Goal: Task Accomplishment & Management: Manage account settings

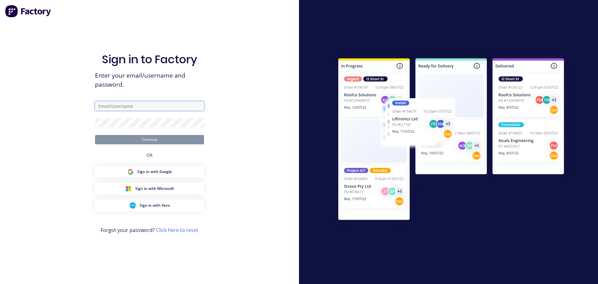
click at [146, 105] on input "text" at bounding box center [149, 105] width 109 height 9
type input "maricar@factory.app"
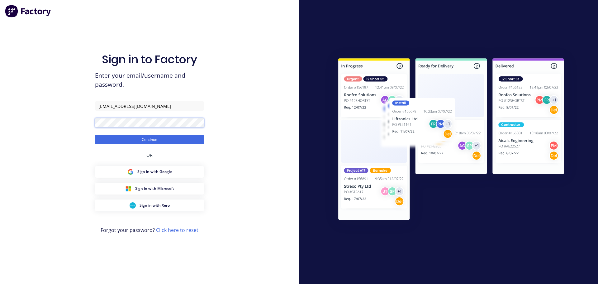
click at [95, 135] on button "Continue" at bounding box center [149, 139] width 109 height 9
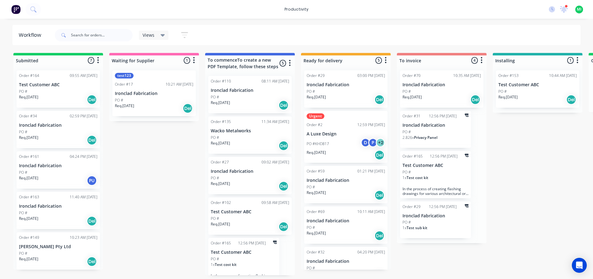
click at [9, 11] on button at bounding box center [15, 9] width 13 height 12
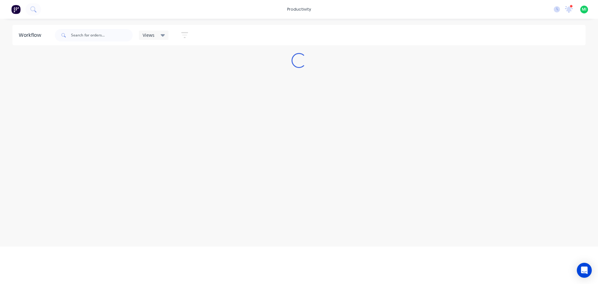
click at [15, 9] on img at bounding box center [15, 9] width 9 height 9
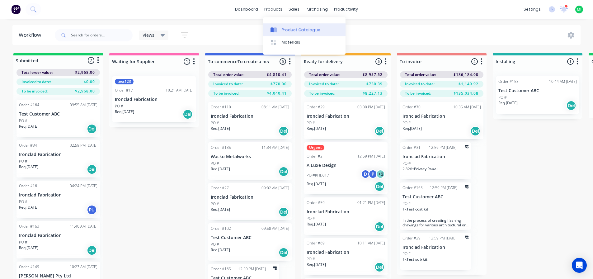
click at [288, 25] on link "Product Catalogue" at bounding box center [304, 29] width 83 height 12
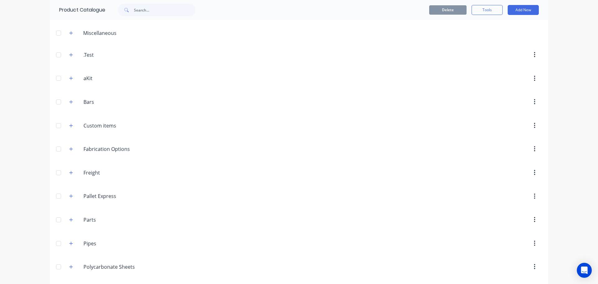
scroll to position [137, 0]
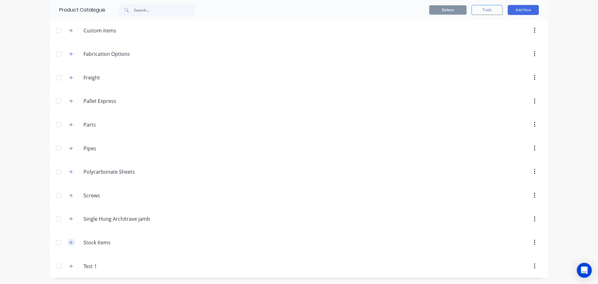
click at [69, 244] on icon "button" at bounding box center [71, 242] width 4 height 4
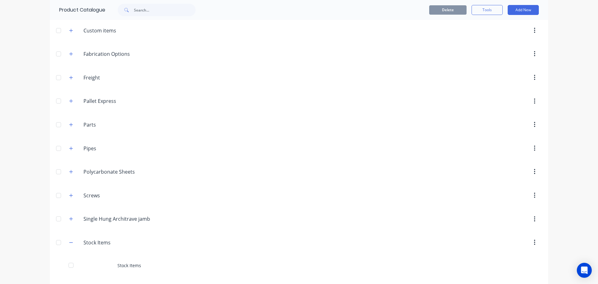
click at [131, 260] on div "Stock Items" at bounding box center [299, 265] width 498 height 22
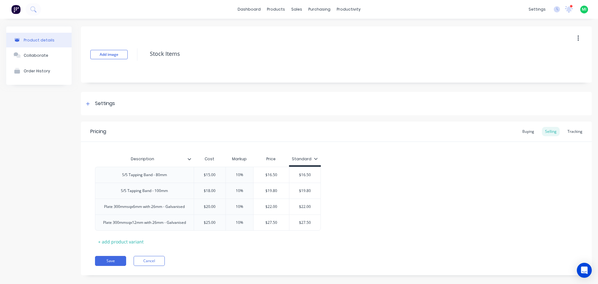
type textarea "x"
click at [567, 131] on div "Tracking" at bounding box center [574, 131] width 21 height 9
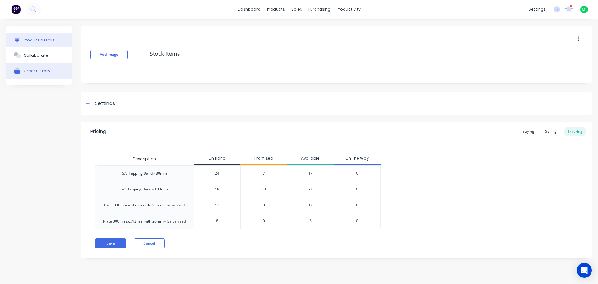
click at [30, 71] on div "Order History" at bounding box center [37, 71] width 26 height 5
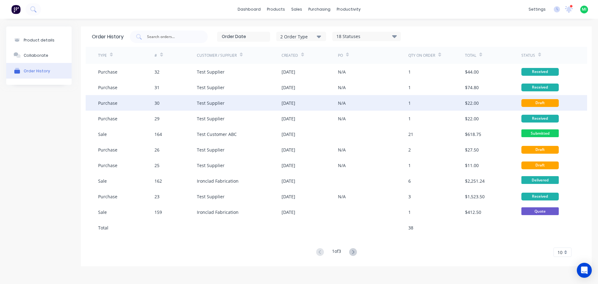
click at [282, 107] on div "12 Sep 2025" at bounding box center [310, 103] width 56 height 16
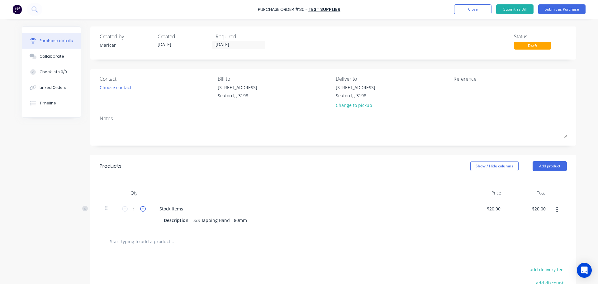
click at [140, 208] on icon at bounding box center [143, 209] width 6 height 6
type input "2"
type input "$40.00"
click at [140, 208] on icon at bounding box center [143, 209] width 6 height 6
type input "3"
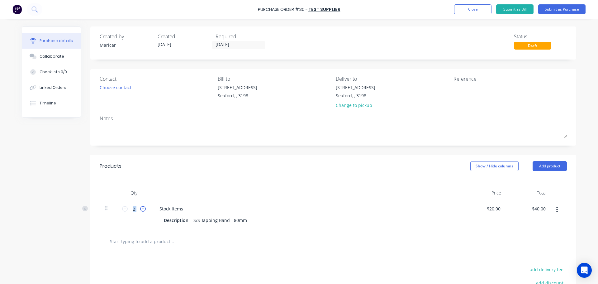
type input "$60.00"
click at [140, 208] on icon at bounding box center [143, 209] width 6 height 6
type input "4"
type input "$80.00"
click at [140, 208] on icon at bounding box center [143, 209] width 6 height 6
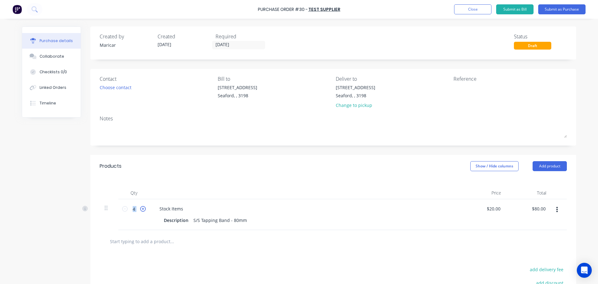
type input "5"
type input "$100.00"
click at [140, 208] on icon at bounding box center [143, 209] width 6 height 6
type input "6"
type input "$120.00"
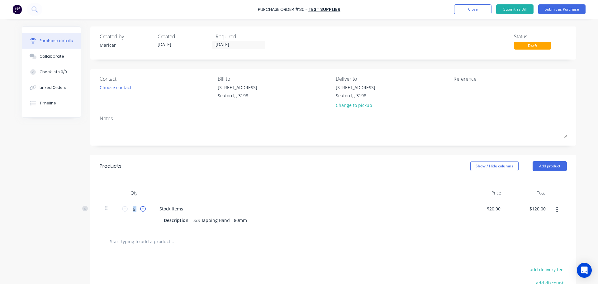
click at [141, 210] on icon at bounding box center [143, 209] width 6 height 6
type input "7"
type input "$140.00"
click at [142, 210] on icon at bounding box center [143, 209] width 6 height 6
type input "8"
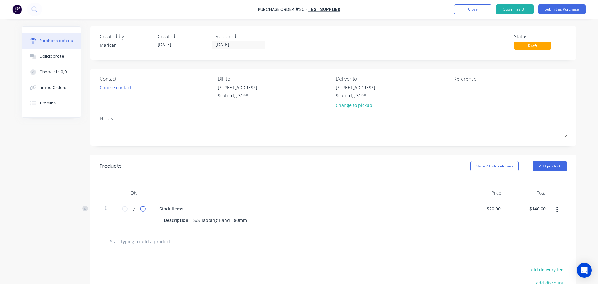
type input "$160.00"
click at [142, 210] on icon at bounding box center [143, 209] width 6 height 6
type input "9"
type input "$180.00"
click at [142, 210] on icon at bounding box center [143, 209] width 6 height 6
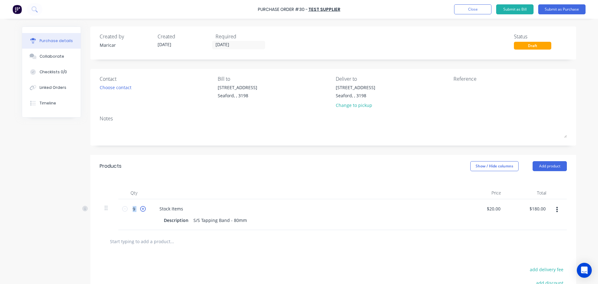
type input "10"
type input "$200.00"
click at [72, 243] on div "Created by Maricar Created 12/09/25 Required 12/09/25 Status Draft Contact Choo…" at bounding box center [299, 190] width 554 height 329
click at [562, 11] on button "Submit as Purchase" at bounding box center [561, 9] width 47 height 10
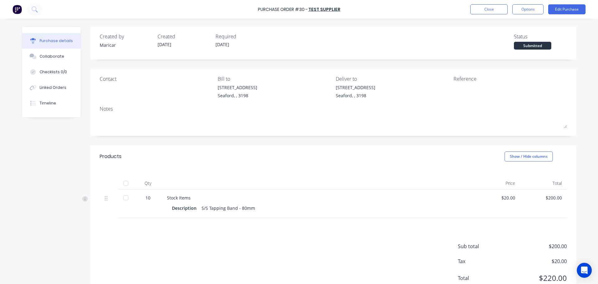
click at [121, 199] on div at bounding box center [126, 197] width 12 height 12
click at [527, 47] on div "Received" at bounding box center [532, 46] width 37 height 8
click at [528, 7] on button "Options" at bounding box center [527, 9] width 31 height 10
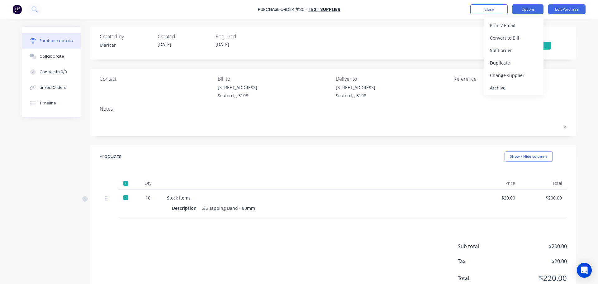
click at [535, 8] on button "Options" at bounding box center [527, 9] width 31 height 10
click at [524, 46] on div "Received" at bounding box center [532, 46] width 37 height 8
click at [538, 11] on button "Options" at bounding box center [527, 9] width 31 height 10
click at [505, 37] on div "Convert to Bill" at bounding box center [514, 37] width 48 height 9
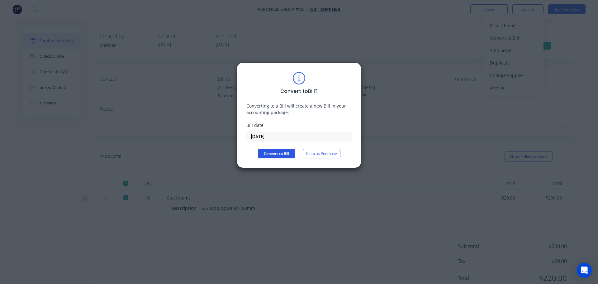
click at [283, 151] on button "Convert to Bill" at bounding box center [276, 153] width 37 height 9
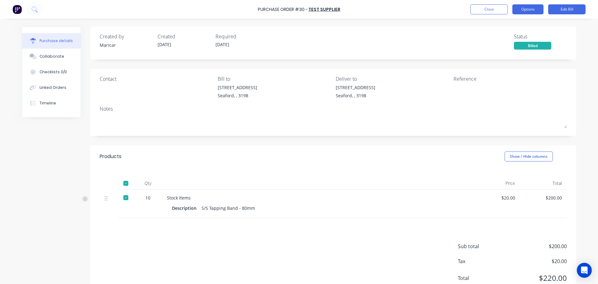
click at [532, 9] on button "Options" at bounding box center [527, 9] width 31 height 10
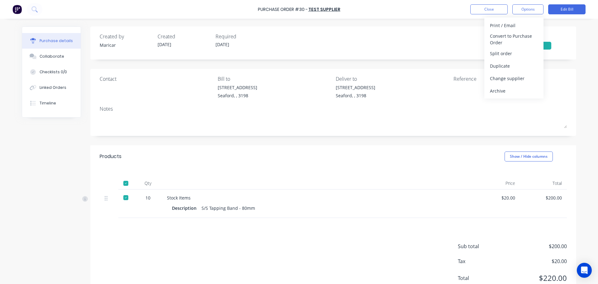
click at [500, 91] on div "Archive" at bounding box center [514, 90] width 48 height 9
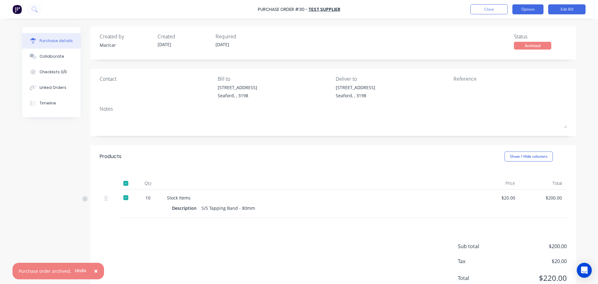
click at [526, 12] on button "Options" at bounding box center [527, 9] width 31 height 10
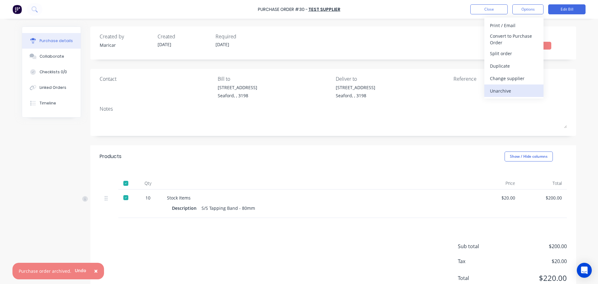
click at [500, 92] on div "Unarchive" at bounding box center [514, 90] width 48 height 9
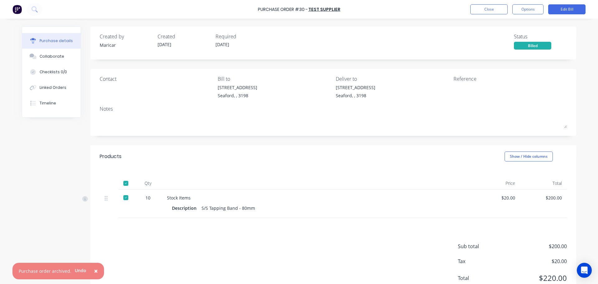
click at [121, 199] on div at bounding box center [126, 197] width 12 height 12
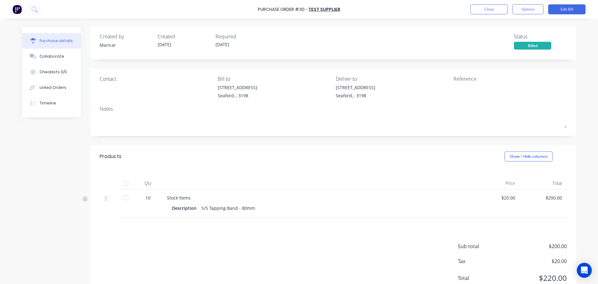
click at [123, 197] on div at bounding box center [126, 197] width 12 height 12
click at [58, 198] on div "Created by Maricar Created 12/09/25 Required 12/09/25 Status Billed Contact Bil…" at bounding box center [299, 163] width 554 height 274
click at [492, 11] on button "Close" at bounding box center [488, 9] width 37 height 10
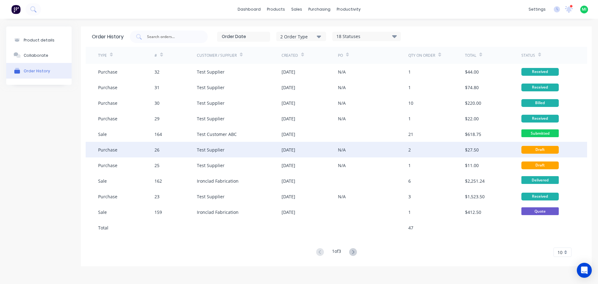
click at [485, 147] on div "$27.50" at bounding box center [493, 150] width 56 height 16
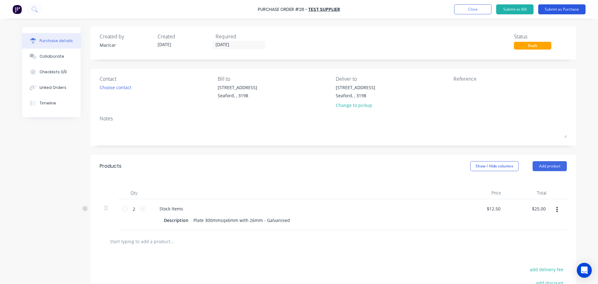
click at [555, 8] on button "Submit as Purchase" at bounding box center [561, 9] width 47 height 10
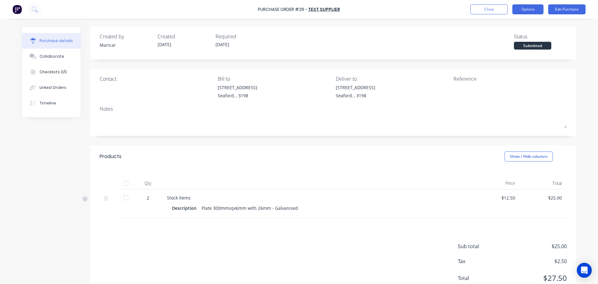
click at [531, 10] on button "Options" at bounding box center [527, 9] width 31 height 10
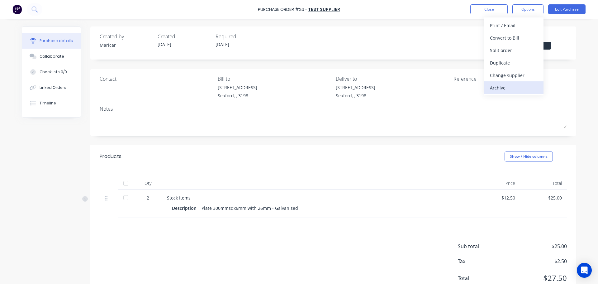
click at [498, 92] on div "Archive" at bounding box center [514, 87] width 48 height 9
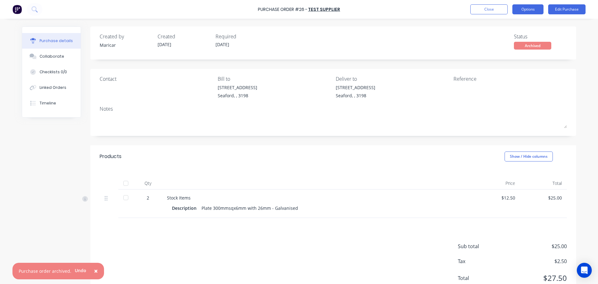
click at [537, 12] on button "Options" at bounding box center [527, 9] width 31 height 10
click at [124, 197] on div at bounding box center [126, 197] width 12 height 12
click at [124, 199] on div at bounding box center [126, 197] width 12 height 12
click at [534, 9] on button "Options" at bounding box center [527, 9] width 31 height 10
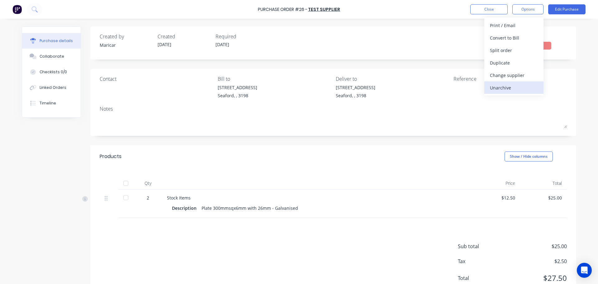
click at [504, 92] on div "Unarchive" at bounding box center [514, 87] width 48 height 9
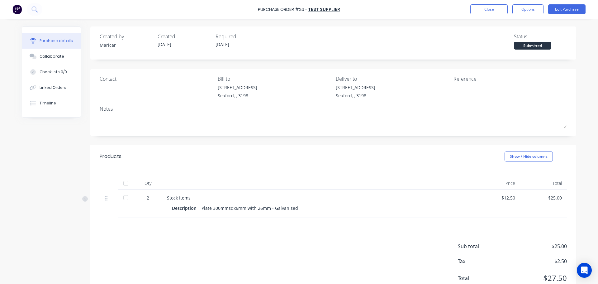
click at [121, 198] on div at bounding box center [126, 197] width 12 height 12
click at [61, 236] on div "Created by Maricar Created 29/08/25 Required 29/08/25 Status Received Contact B…" at bounding box center [299, 163] width 554 height 274
click at [535, 12] on button "Options" at bounding box center [527, 9] width 31 height 10
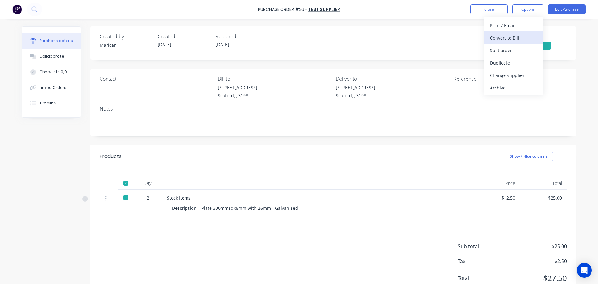
click at [511, 40] on div "Convert to Bill" at bounding box center [514, 37] width 48 height 9
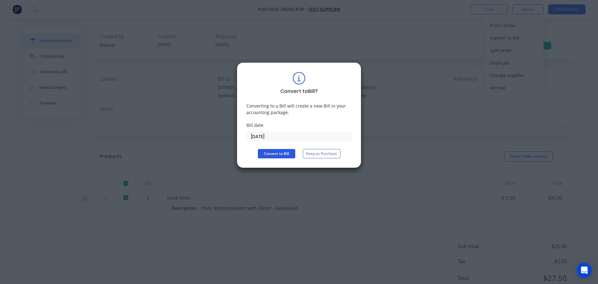
click at [274, 153] on button "Convert to Bill" at bounding box center [276, 153] width 37 height 9
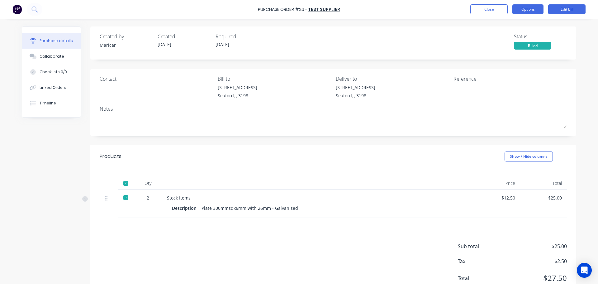
click at [532, 11] on button "Options" at bounding box center [527, 9] width 31 height 10
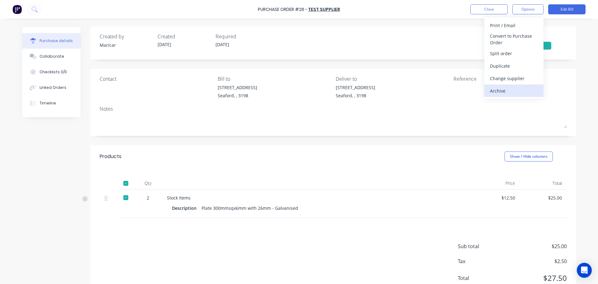
click at [506, 91] on div "Archive" at bounding box center [514, 90] width 48 height 9
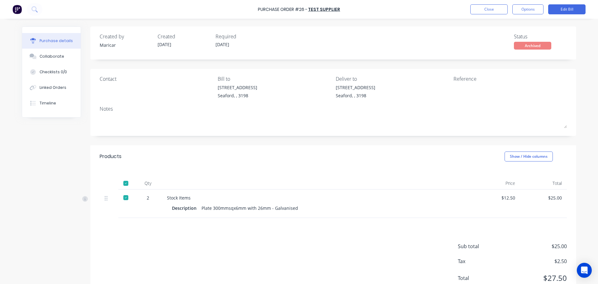
click at [125, 184] on div at bounding box center [126, 183] width 12 height 12
click at [529, 11] on button "Options" at bounding box center [527, 9] width 31 height 10
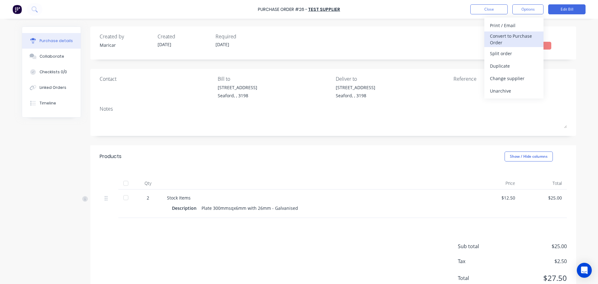
click at [524, 37] on div "Convert to Purchase Order" at bounding box center [514, 39] width 48 height 16
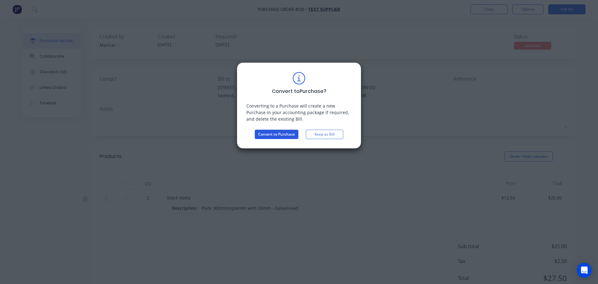
click at [290, 133] on button "Convert to Purchase" at bounding box center [277, 134] width 44 height 9
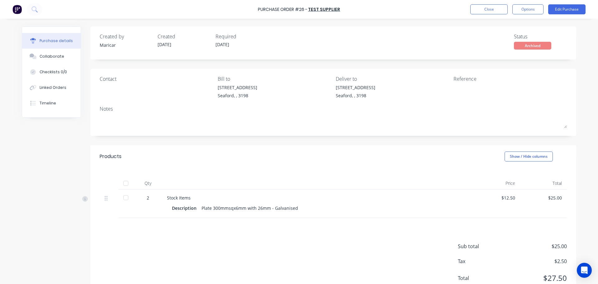
click at [122, 194] on div at bounding box center [126, 197] width 12 height 12
click at [499, 12] on button "Close" at bounding box center [488, 9] width 37 height 10
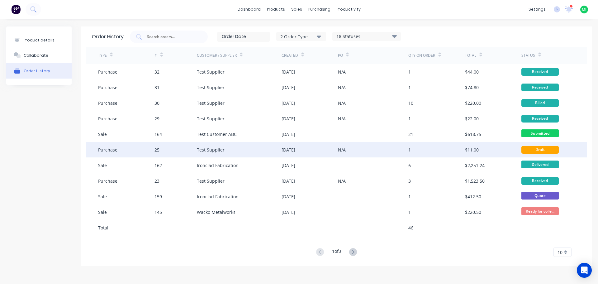
click at [381, 148] on div "N/A" at bounding box center [373, 150] width 70 height 16
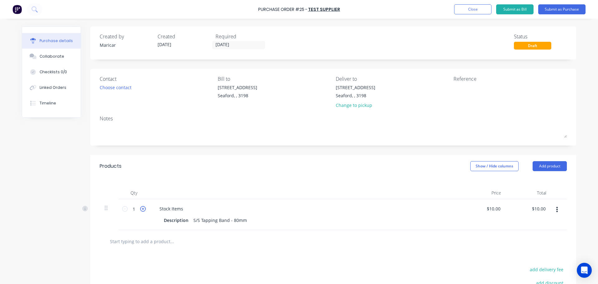
click at [140, 210] on icon at bounding box center [143, 209] width 6 height 6
type input "2"
type input "$20.00"
click at [140, 210] on icon at bounding box center [143, 209] width 6 height 6
type input "3"
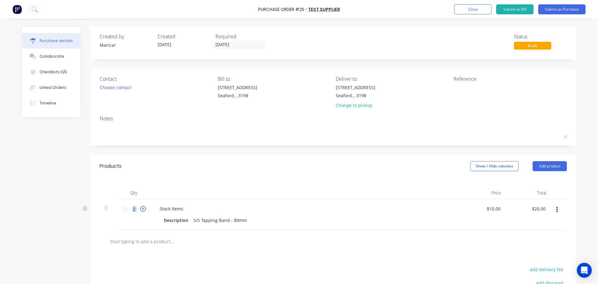
type input "$30.00"
click at [557, 11] on button "Submit as Purchase" at bounding box center [561, 9] width 47 height 10
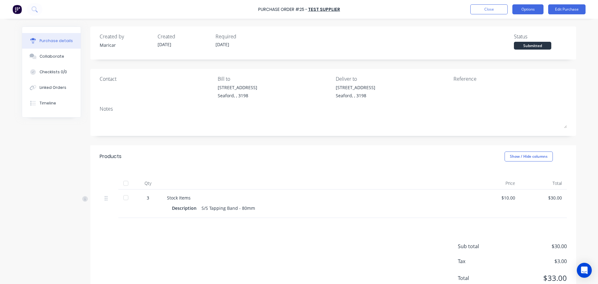
click at [523, 11] on button "Options" at bounding box center [527, 9] width 31 height 10
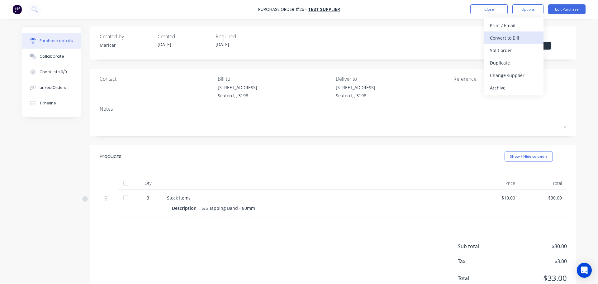
click at [507, 38] on div "Convert to Bill" at bounding box center [514, 37] width 48 height 9
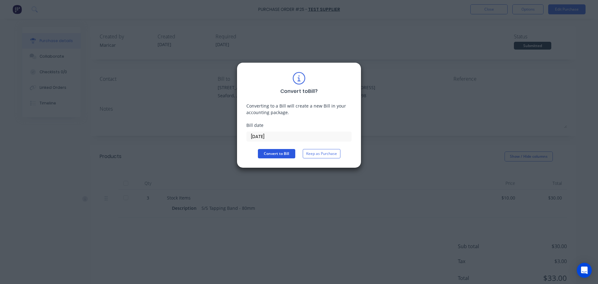
click at [275, 155] on button "Convert to Bill" at bounding box center [276, 153] width 37 height 9
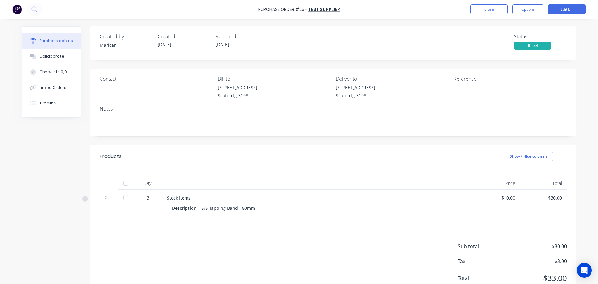
click at [124, 197] on div at bounding box center [126, 197] width 12 height 12
click at [84, 197] on icon at bounding box center [85, 198] width 2 height 3
click at [72, 212] on div "Created by Maricar Created 29/08/25 Required 29/08/25 Status Billed Contact Bil…" at bounding box center [299, 163] width 554 height 274
click at [82, 223] on div "Created by Maricar Created 29/08/25 Required 29/08/25 Status Billed Contact Bil…" at bounding box center [299, 163] width 554 height 274
click at [122, 198] on div at bounding box center [126, 197] width 12 height 12
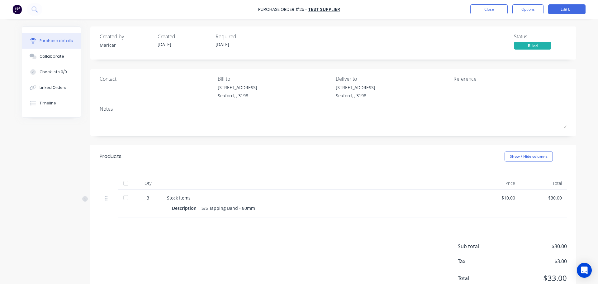
click at [71, 210] on div "Created by [PERSON_NAME] Created [DATE] Required [DATE] Status Billed Contact B…" at bounding box center [299, 163] width 554 height 274
click at [122, 197] on div at bounding box center [126, 197] width 12 height 12
click at [495, 6] on button "Close" at bounding box center [488, 9] width 37 height 10
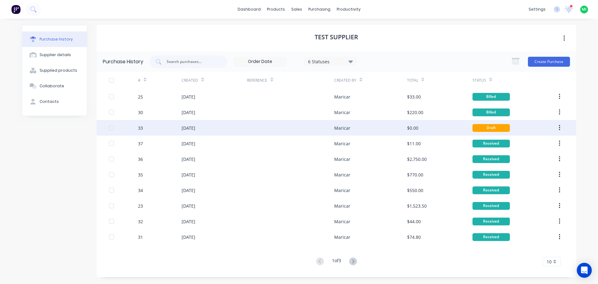
click at [380, 125] on div "Maricar" at bounding box center [370, 128] width 73 height 16
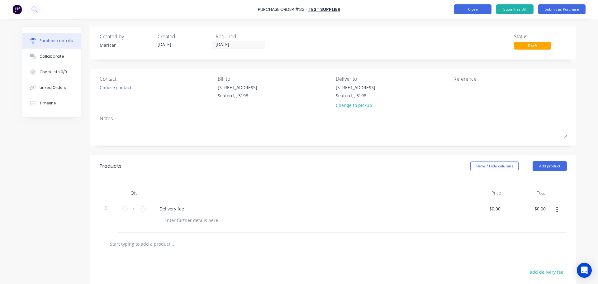
click at [461, 10] on button "Close" at bounding box center [472, 9] width 37 height 10
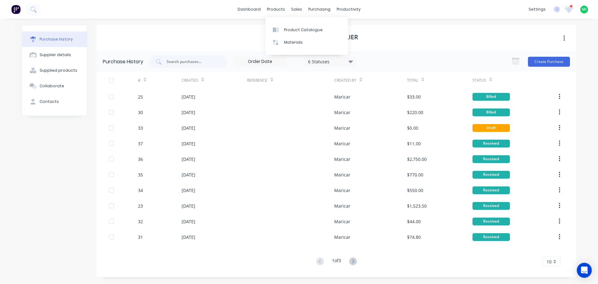
drag, startPoint x: 287, startPoint y: 27, endPoint x: 293, endPoint y: 20, distance: 9.3
click at [287, 27] on div "Product Catalogue" at bounding box center [303, 30] width 39 height 6
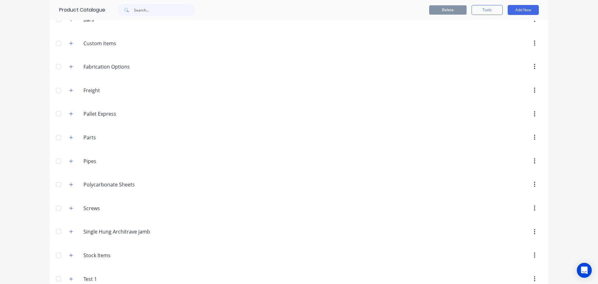
scroll to position [137, 0]
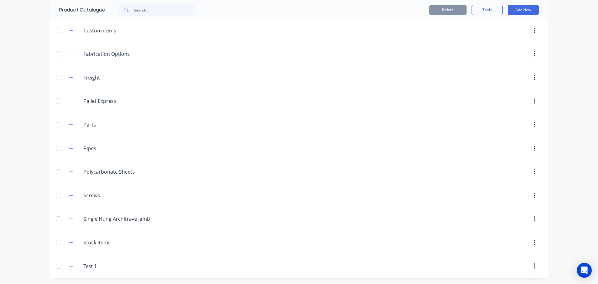
click at [67, 242] on span at bounding box center [71, 242] width 8 height 8
click at [67, 242] on button "button" at bounding box center [71, 242] width 8 height 8
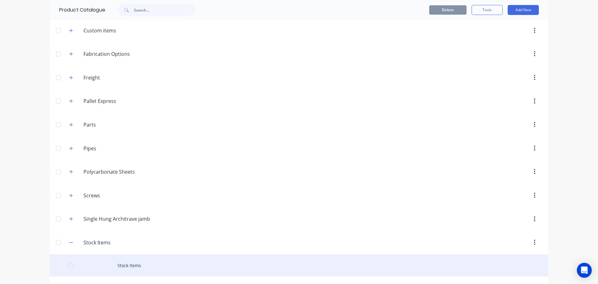
click at [128, 258] on div "Stock Items" at bounding box center [299, 265] width 498 height 22
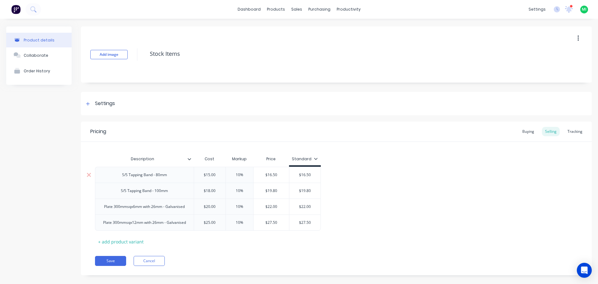
type textarea "x"
click at [566, 134] on div "Tracking" at bounding box center [574, 131] width 21 height 9
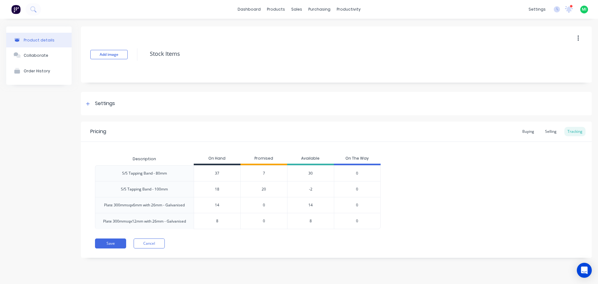
click at [312, 204] on div "14" at bounding box center [310, 205] width 47 height 16
click at [262, 185] on div "20" at bounding box center [263, 189] width 47 height 16
type input "14"
click at [218, 202] on input "14" at bounding box center [217, 205] width 46 height 6
click at [266, 186] on div "20" at bounding box center [263, 189] width 47 height 16
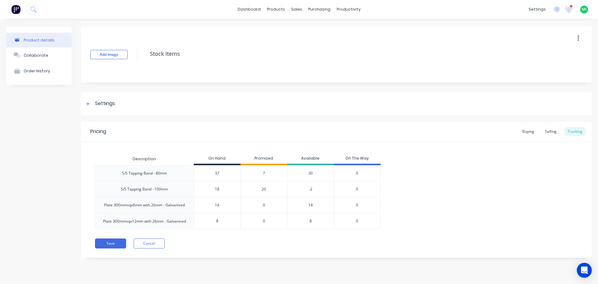
click at [264, 188] on span "20" at bounding box center [264, 189] width 4 height 6
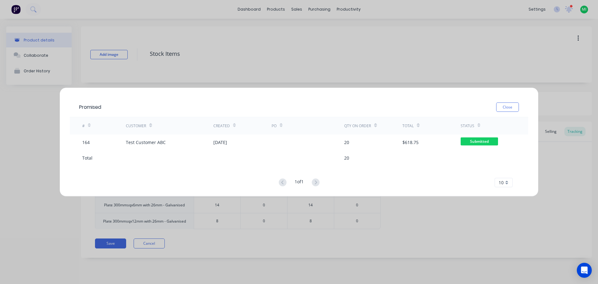
drag, startPoint x: 513, startPoint y: 107, endPoint x: 340, endPoint y: 163, distance: 182.3
click at [511, 107] on button "Close" at bounding box center [507, 106] width 23 height 9
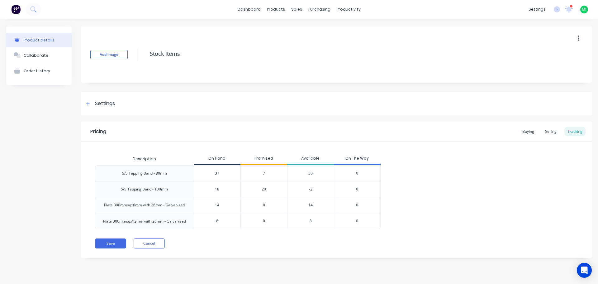
click at [312, 171] on div "30" at bounding box center [310, 173] width 47 height 16
click at [46, 71] on div "Order History" at bounding box center [37, 71] width 26 height 5
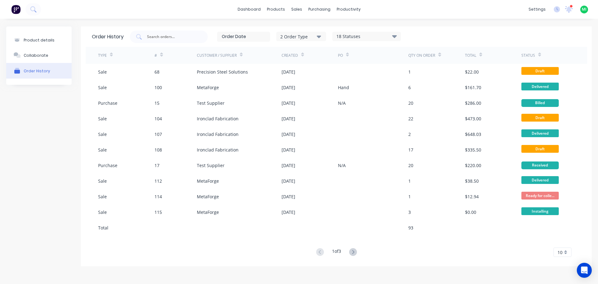
click at [304, 36] on div "2 Order Type" at bounding box center [301, 36] width 42 height 7
click at [327, 50] on div "button" at bounding box center [328, 51] width 12 height 12
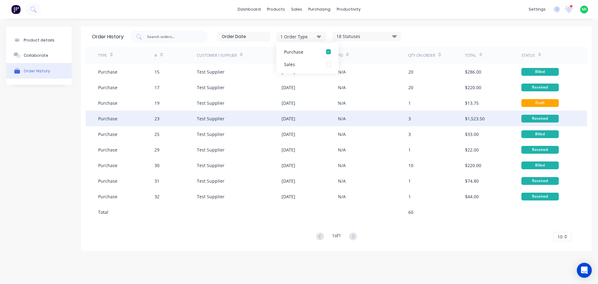
click at [302, 111] on div "29 Aug 2025" at bounding box center [310, 119] width 56 height 16
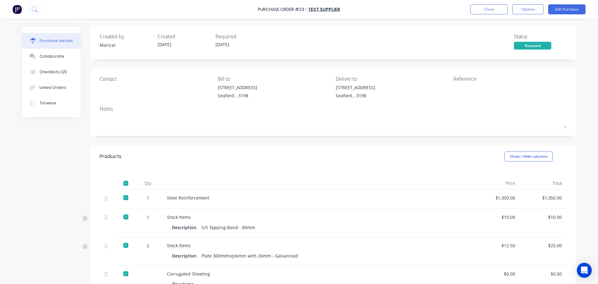
click at [492, 3] on div "Purchase Order #23 - Test Supplier Close Options Edit Purchase" at bounding box center [299, 9] width 598 height 19
click at [491, 6] on button "Close" at bounding box center [488, 9] width 37 height 10
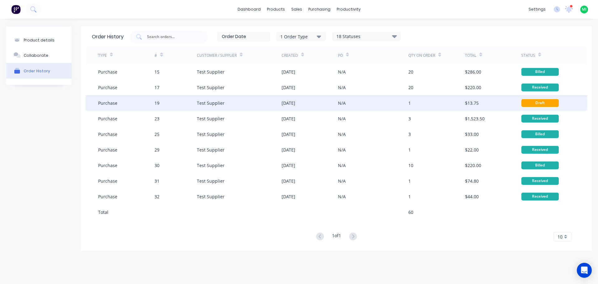
click at [499, 104] on div "$13.75" at bounding box center [493, 103] width 56 height 16
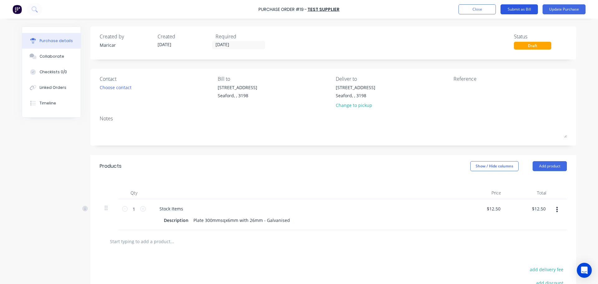
drag, startPoint x: 520, startPoint y: 8, endPoint x: 507, endPoint y: 14, distance: 13.9
click at [519, 9] on button "Submit as Bill" at bounding box center [519, 9] width 37 height 10
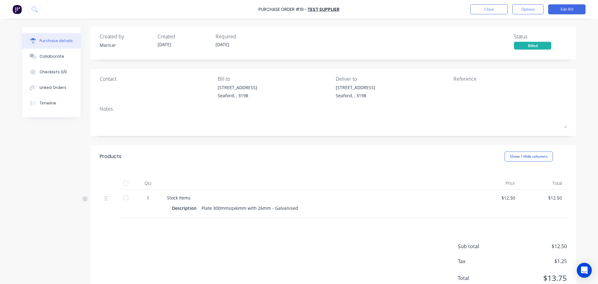
click at [122, 197] on div at bounding box center [126, 197] width 12 height 12
click at [82, 197] on icon at bounding box center [85, 199] width 6 height 6
click at [536, 10] on button "Options" at bounding box center [527, 9] width 31 height 10
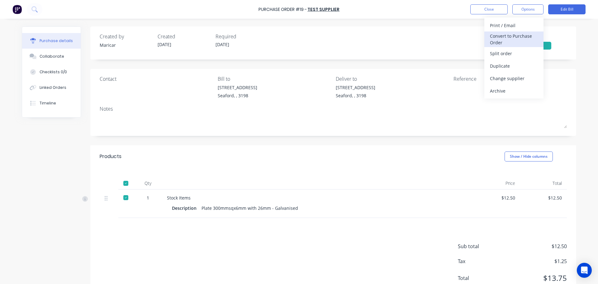
click at [513, 36] on div "Convert to Purchase Order" at bounding box center [514, 39] width 48 height 16
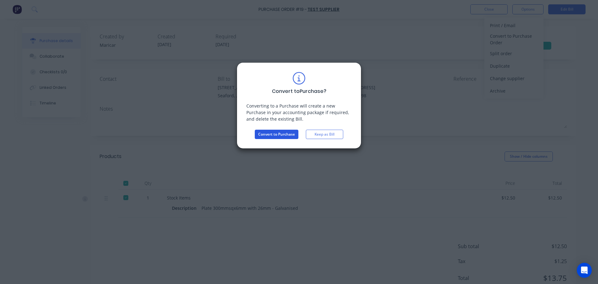
click at [267, 135] on button "Convert to Purchase" at bounding box center [277, 134] width 44 height 9
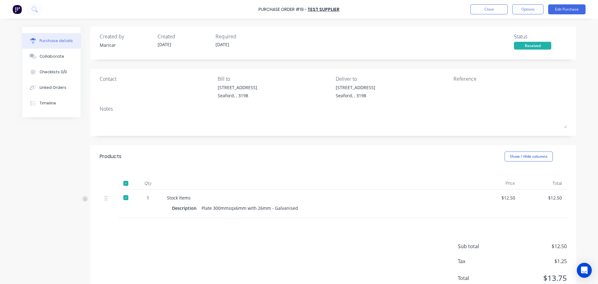
click at [121, 195] on div at bounding box center [126, 197] width 12 height 12
click at [125, 185] on div at bounding box center [126, 183] width 12 height 12
click at [124, 238] on div "Sub total $12.50 Tax $1.25 Total $13.75" at bounding box center [333, 259] width 486 height 83
click at [524, 10] on button "Options" at bounding box center [527, 9] width 31 height 10
click at [508, 37] on div "Convert to Bill" at bounding box center [514, 37] width 48 height 9
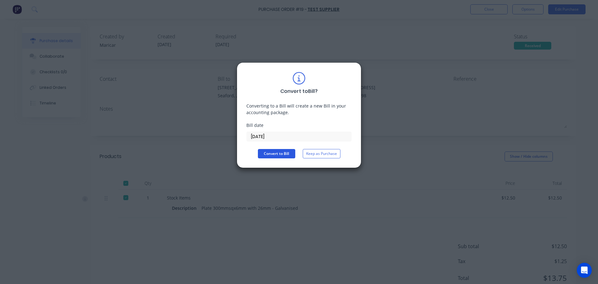
click at [285, 153] on button "Convert to Bill" at bounding box center [276, 153] width 37 height 9
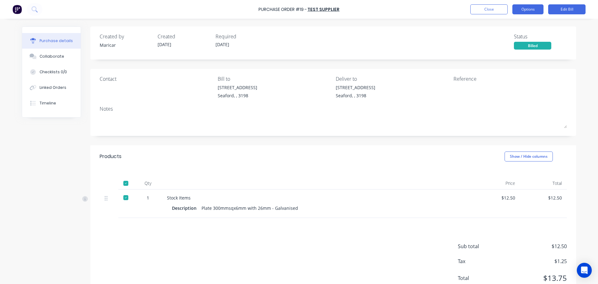
click at [532, 10] on button "Options" at bounding box center [527, 9] width 31 height 10
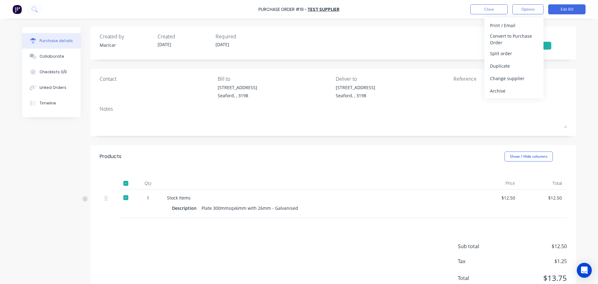
drag, startPoint x: 503, startPoint y: 90, endPoint x: 497, endPoint y: 90, distance: 6.2
click at [502, 90] on div "Archive" at bounding box center [514, 90] width 48 height 9
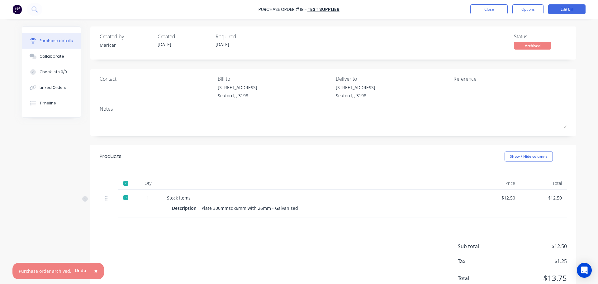
click at [65, 155] on div "Created by Maricar Created 27/05/25 Required 27/05/25 Status Archived Contact B…" at bounding box center [299, 163] width 554 height 274
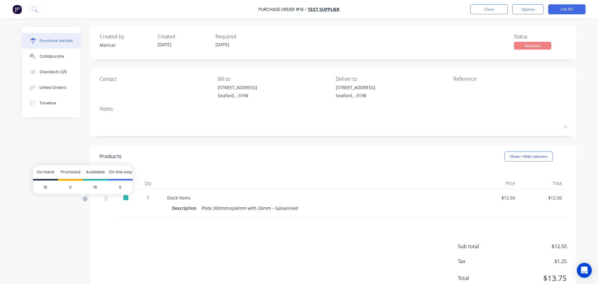
click at [84, 198] on icon at bounding box center [85, 198] width 2 height 3
